Goal: Task Accomplishment & Management: Manage account settings

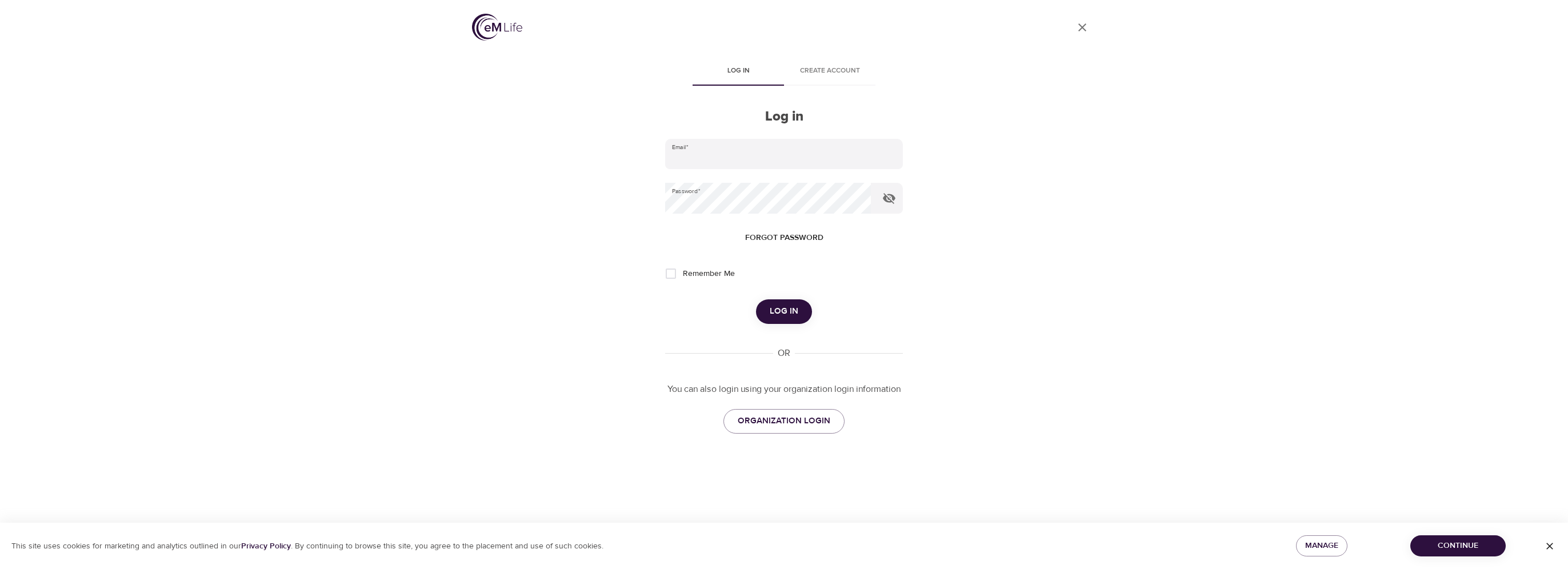
type input "[PERSON_NAME][EMAIL_ADDRESS][DOMAIN_NAME]"
click at [789, 311] on span "Log in" at bounding box center [784, 311] width 29 height 15
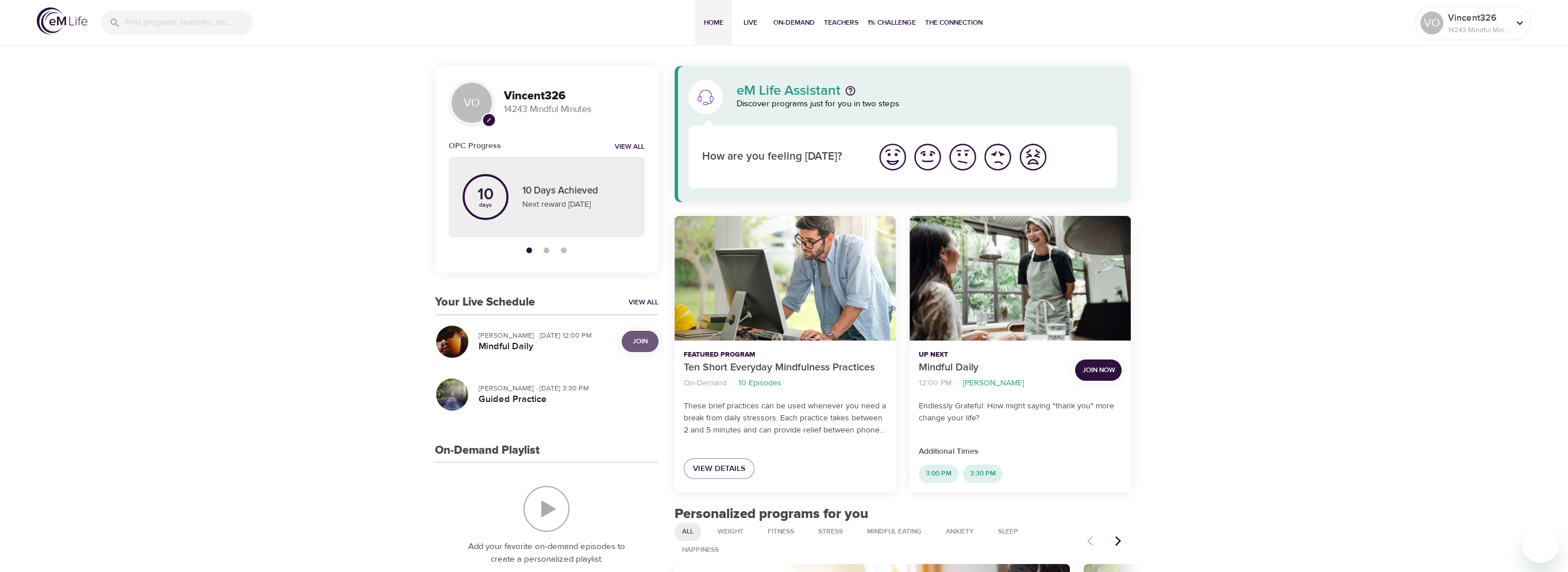
click at [647, 341] on span "Join" at bounding box center [640, 341] width 15 height 12
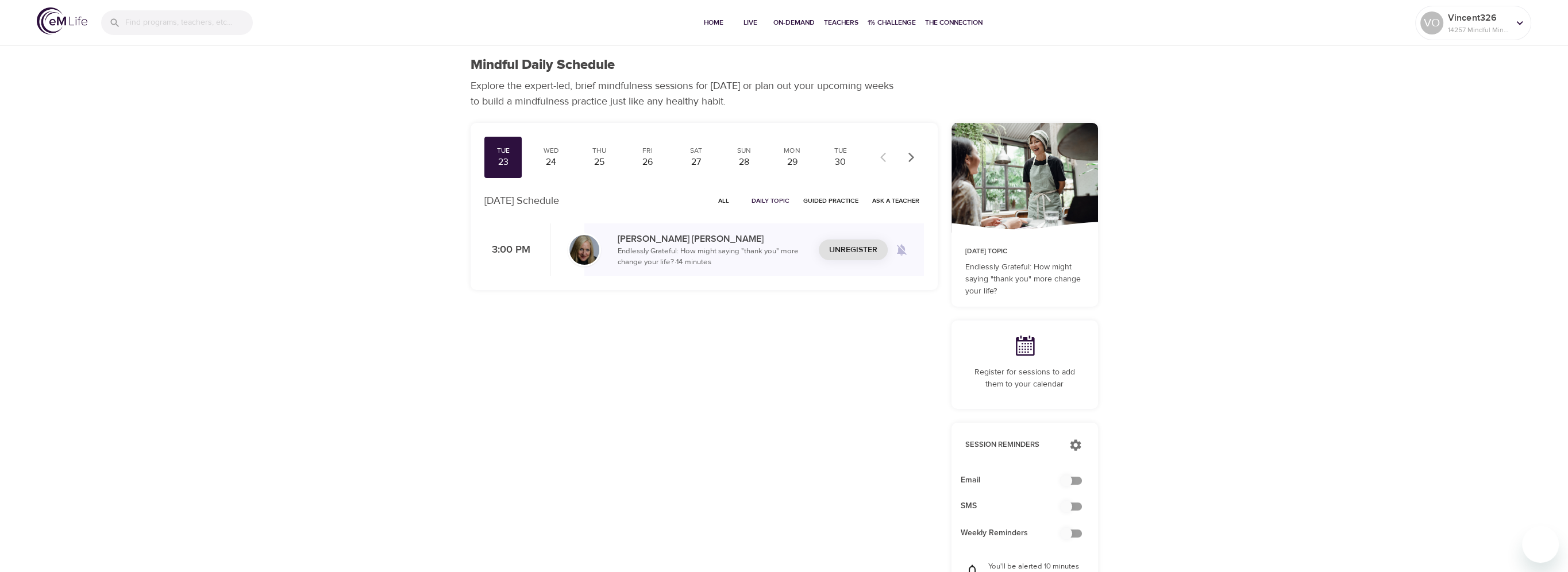
click at [842, 251] on span "Unregister" at bounding box center [853, 250] width 48 height 14
click at [734, 199] on span "All" at bounding box center [723, 201] width 28 height 11
click at [837, 303] on span "Unregister" at bounding box center [853, 307] width 48 height 14
click at [1525, 30] on div at bounding box center [1520, 23] width 17 height 17
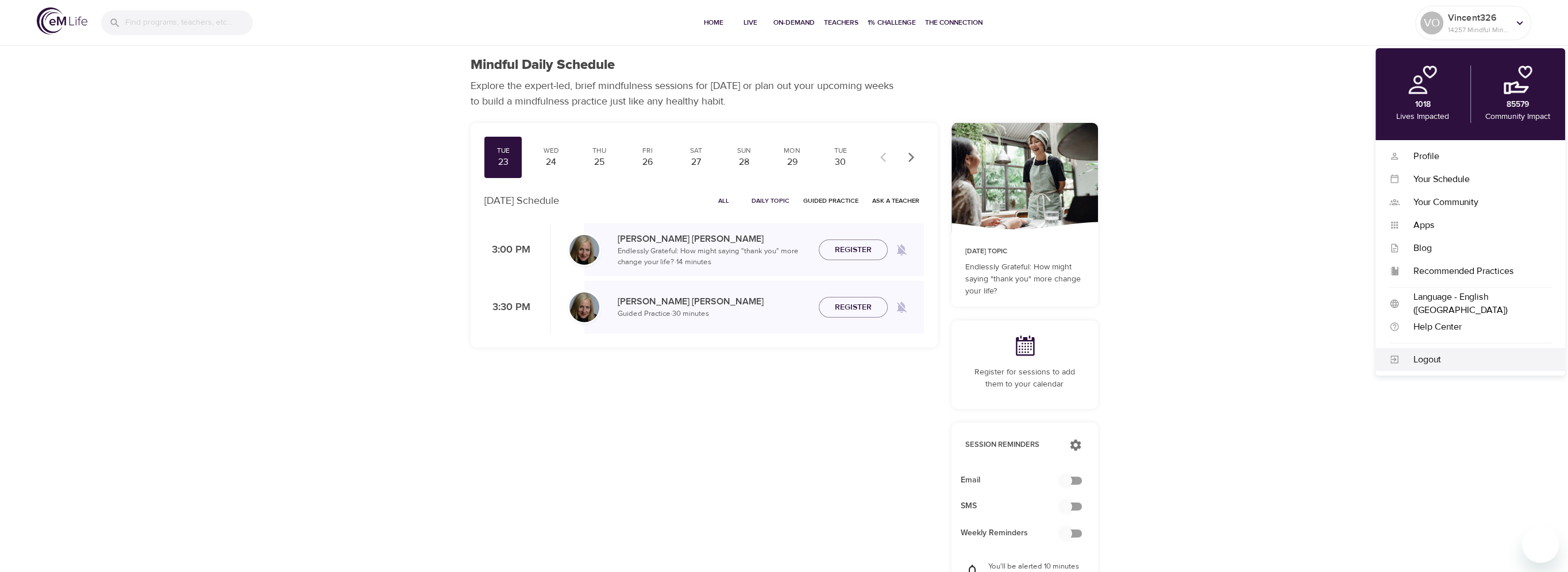
click at [1435, 359] on div "Logout" at bounding box center [1476, 360] width 152 height 13
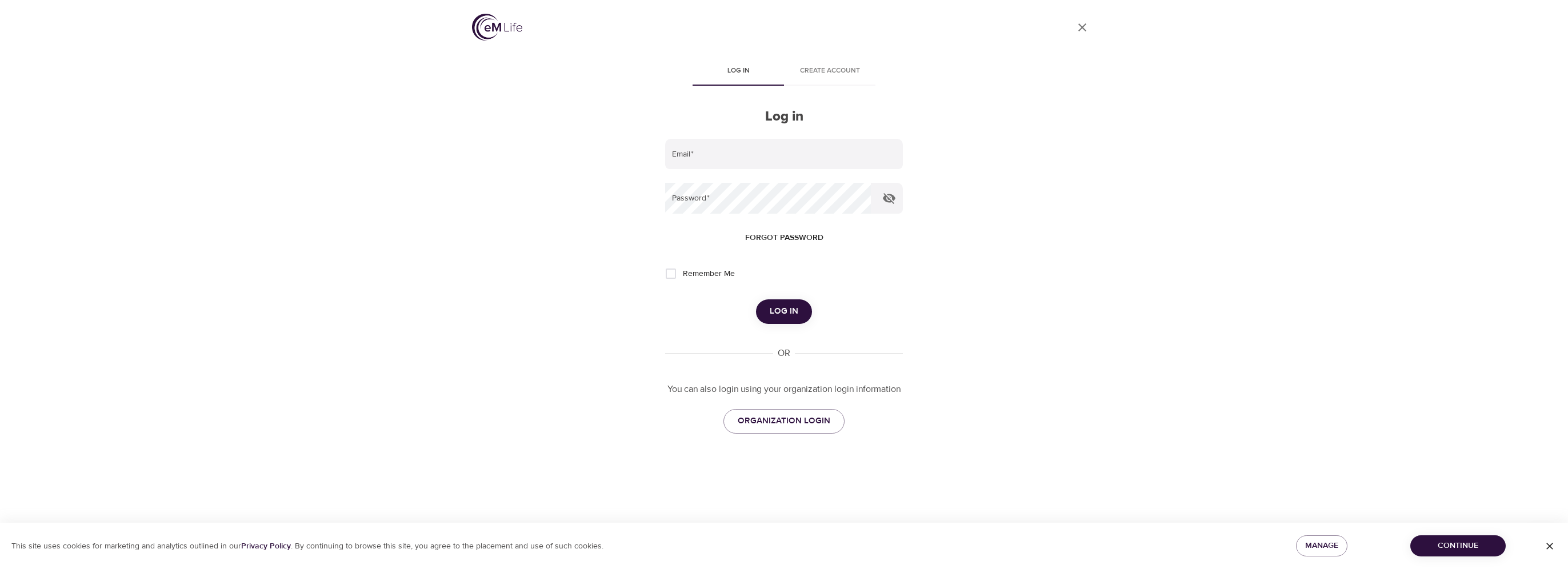
type input "[PERSON_NAME][EMAIL_ADDRESS][DOMAIN_NAME]"
